Goal: Transaction & Acquisition: Purchase product/service

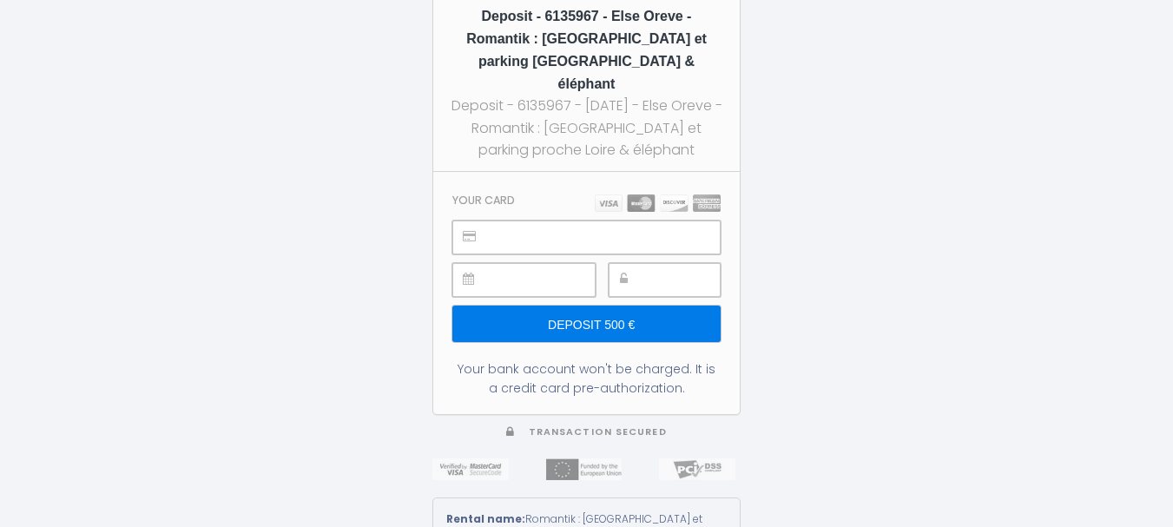
click at [490, 221] on div at bounding box center [586, 238] width 268 height 34
click at [579, 306] on input "Deposit 500 €" at bounding box center [586, 324] width 268 height 36
click at [592, 306] on input "Deposit 500 €" at bounding box center [586, 324] width 268 height 36
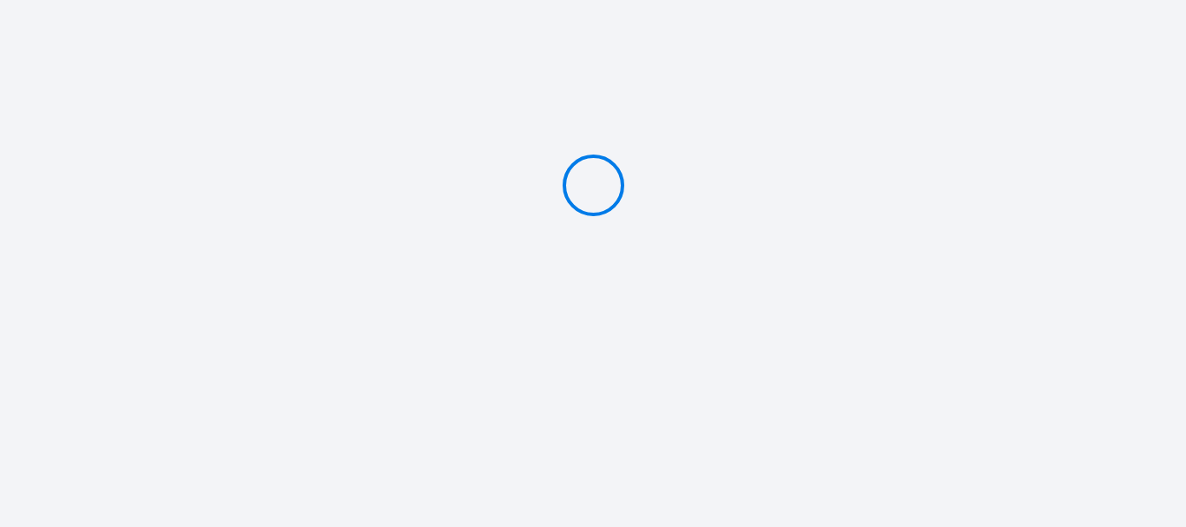
type input "Deposit 500 €"
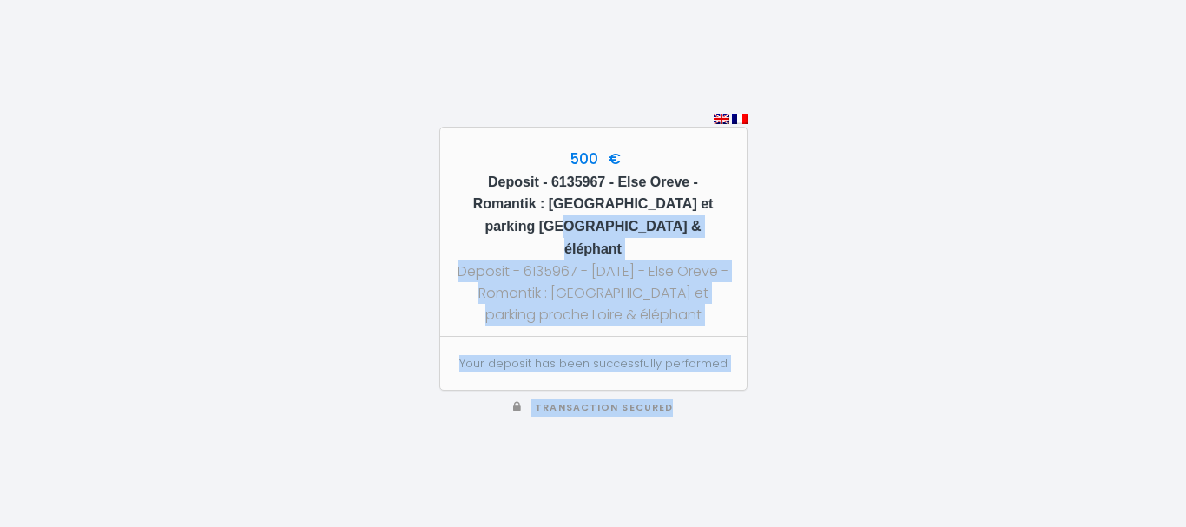
drag, startPoint x: 896, startPoint y: 465, endPoint x: 740, endPoint y: 206, distance: 303.1
click at [740, 206] on div "500 € Deposit - 6135967 - Else Oreve - Romantik : [GEOGRAPHIC_DATA] et parking …" at bounding box center [593, 263] width 1186 height 527
click at [962, 397] on div "500 € Deposit - 6135967 - Else Oreve - Romantik : [GEOGRAPHIC_DATA] et parking …" at bounding box center [593, 263] width 1186 height 527
